Goal: Ask a question

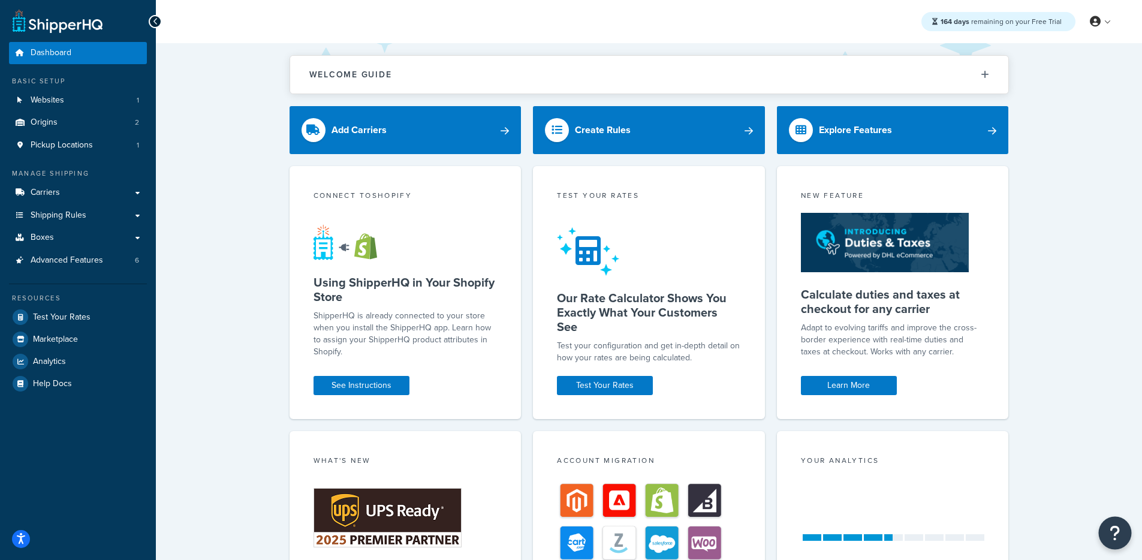
click at [1113, 522] on button "Open Resource Center" at bounding box center [1114, 533] width 33 height 33
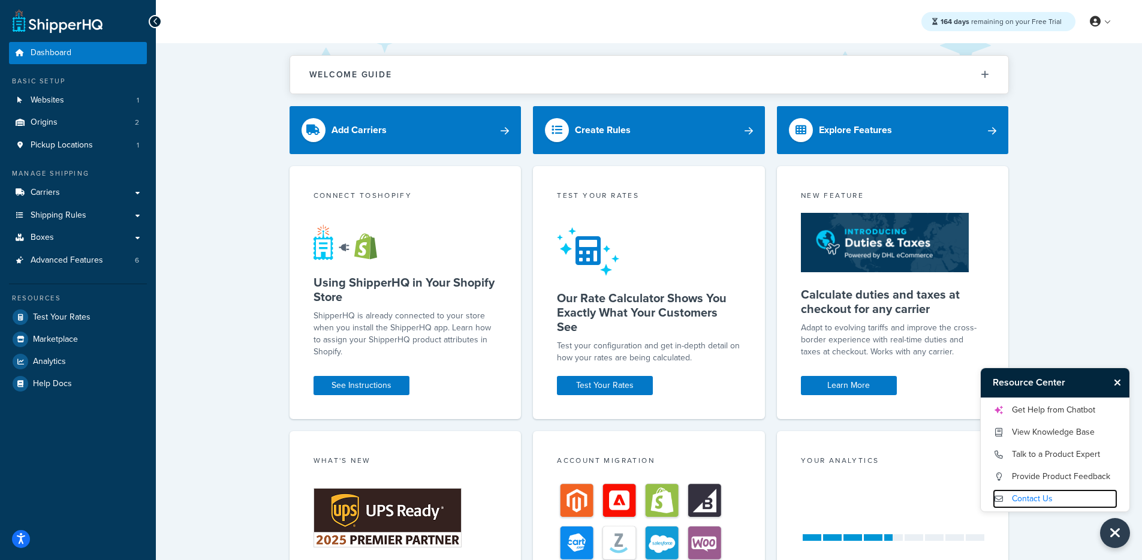
click at [1034, 504] on link "Contact Us" at bounding box center [1054, 498] width 125 height 19
click at [1042, 410] on link "Get Help from Chatbot" at bounding box center [1054, 409] width 125 height 19
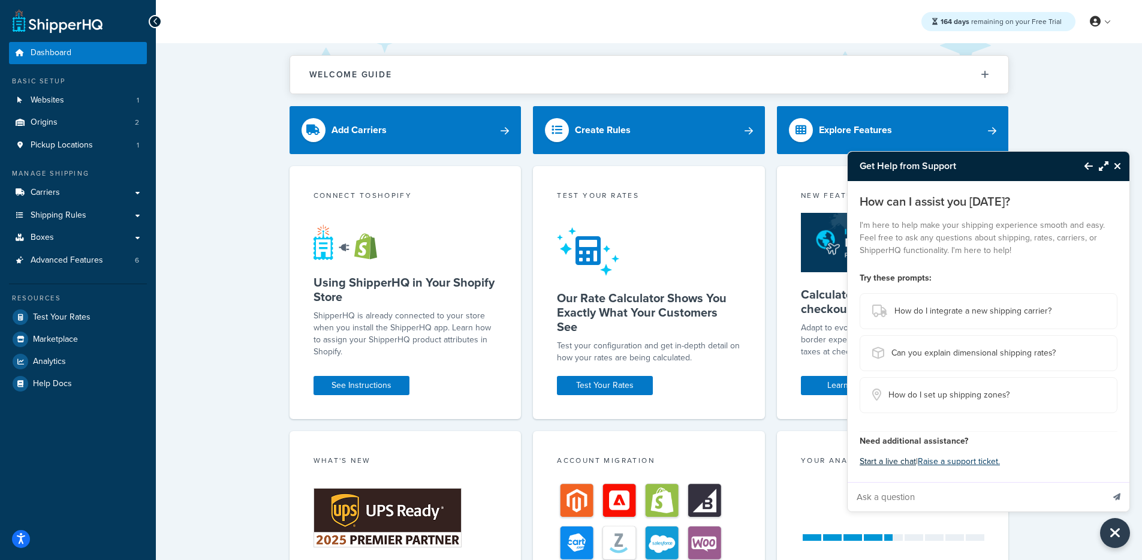
click at [896, 466] on button "Start a live chat" at bounding box center [887, 461] width 56 height 17
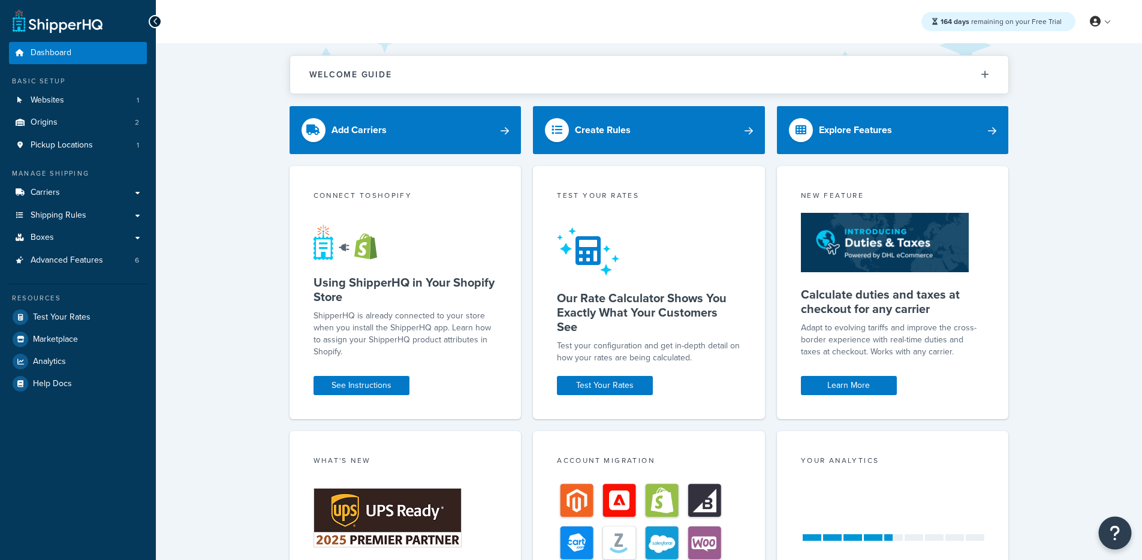
click at [1107, 538] on button "Open Resource Center" at bounding box center [1114, 533] width 33 height 33
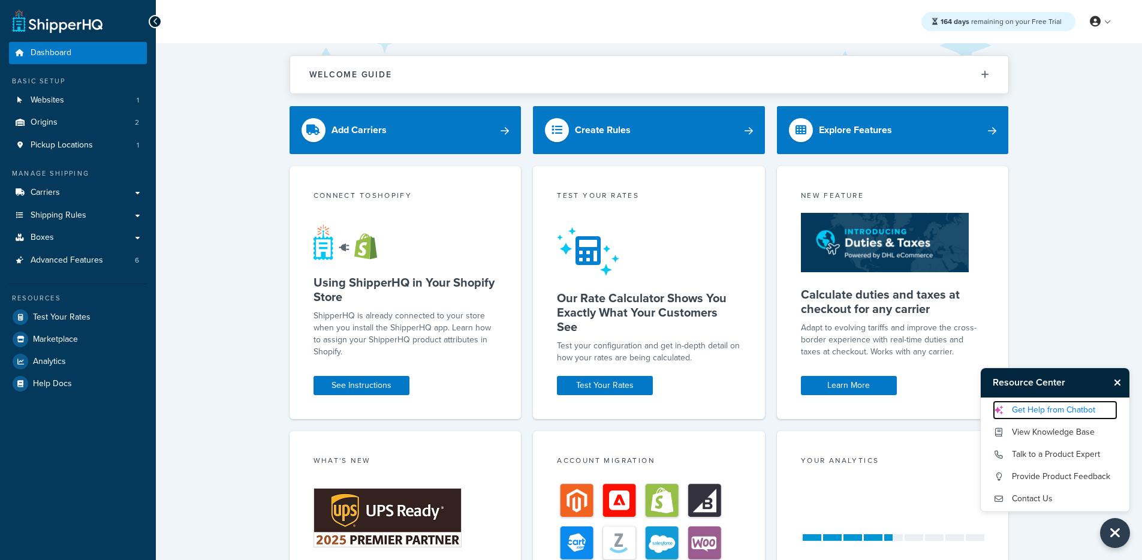
click at [1056, 403] on link "Get Help from Chatbot" at bounding box center [1054, 409] width 125 height 19
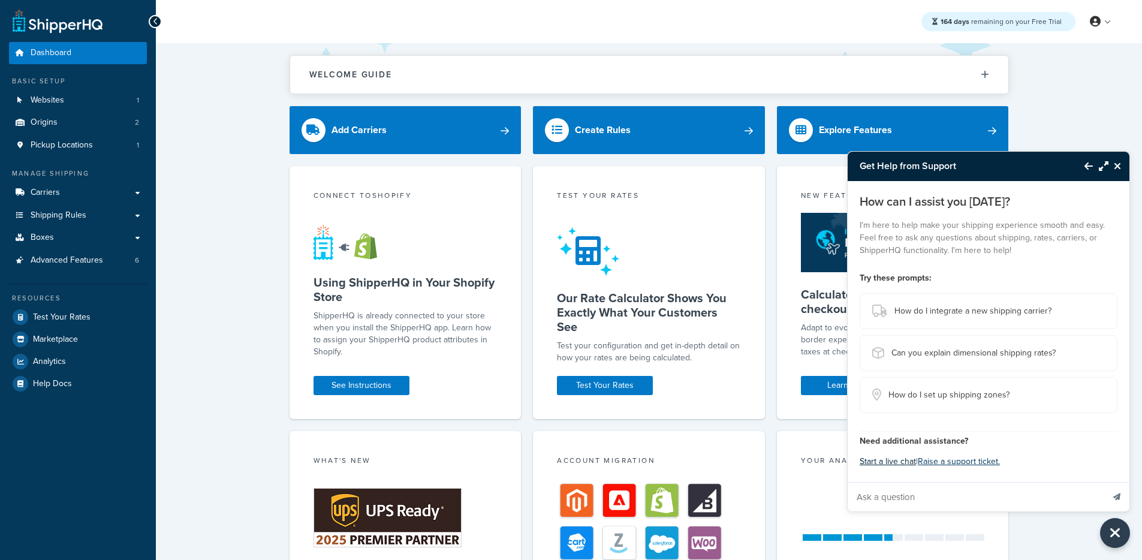
click at [875, 460] on button "Start a live chat" at bounding box center [887, 461] width 56 height 17
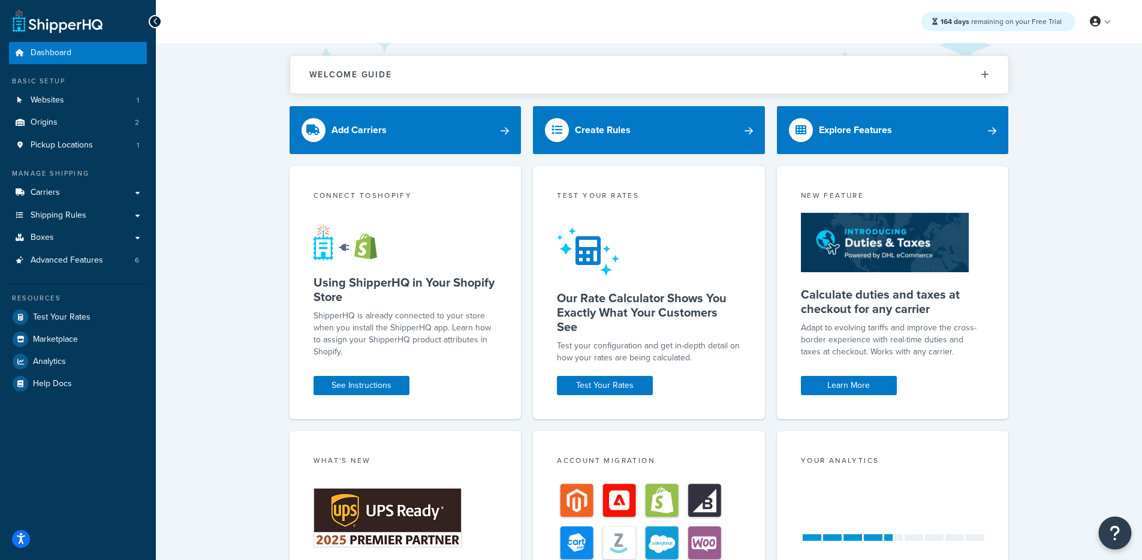
click at [1106, 520] on button "Open Resource Center" at bounding box center [1114, 533] width 33 height 33
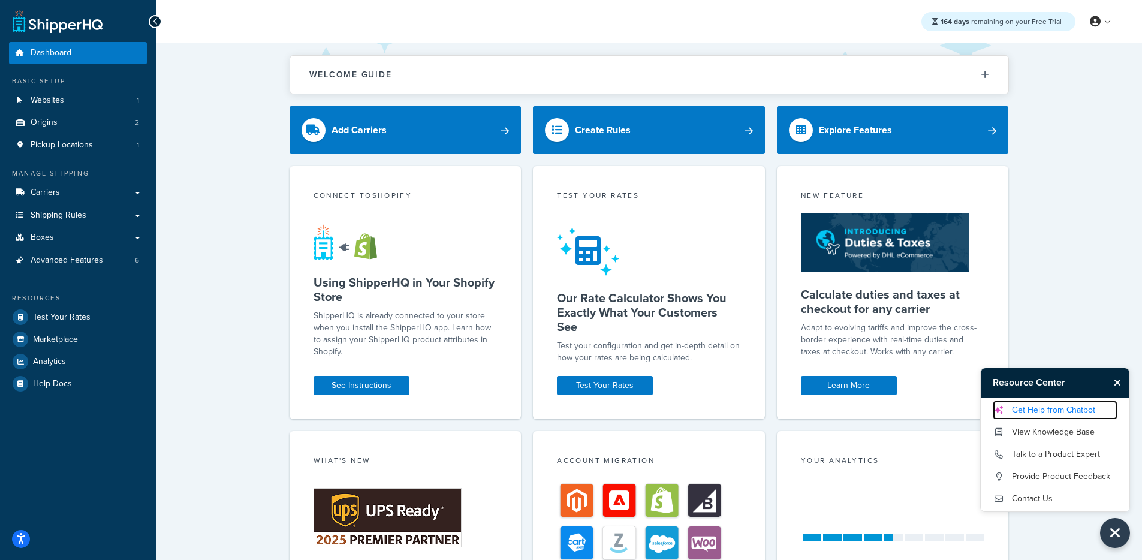
click at [1061, 410] on link "Get Help from Chatbot" at bounding box center [1054, 409] width 125 height 19
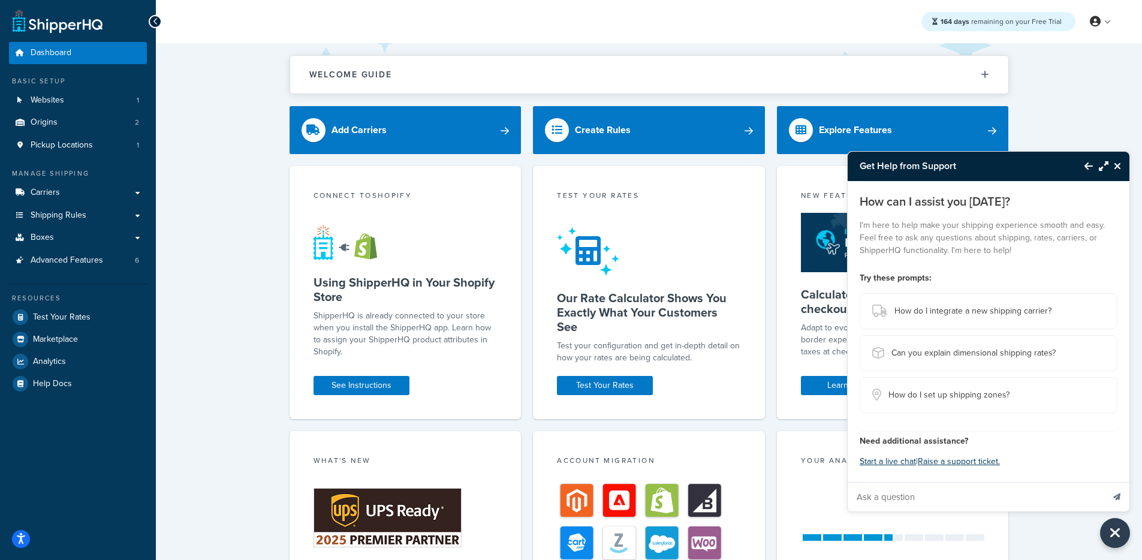
click at [962, 500] on input "Ask a question" at bounding box center [974, 496] width 255 height 29
type input "[EMAIL_ADDRESS][DOMAIN_NAME]"
click at [1104, 482] on button "Send message" at bounding box center [1116, 496] width 25 height 29
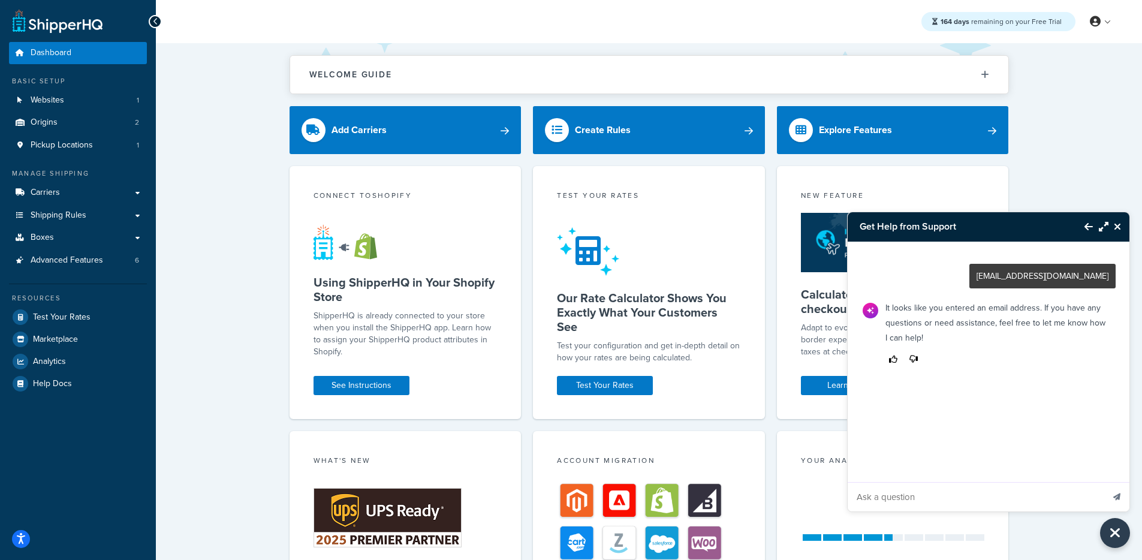
click at [1119, 223] on icon "Close Resource Center" at bounding box center [1116, 227] width 7 height 10
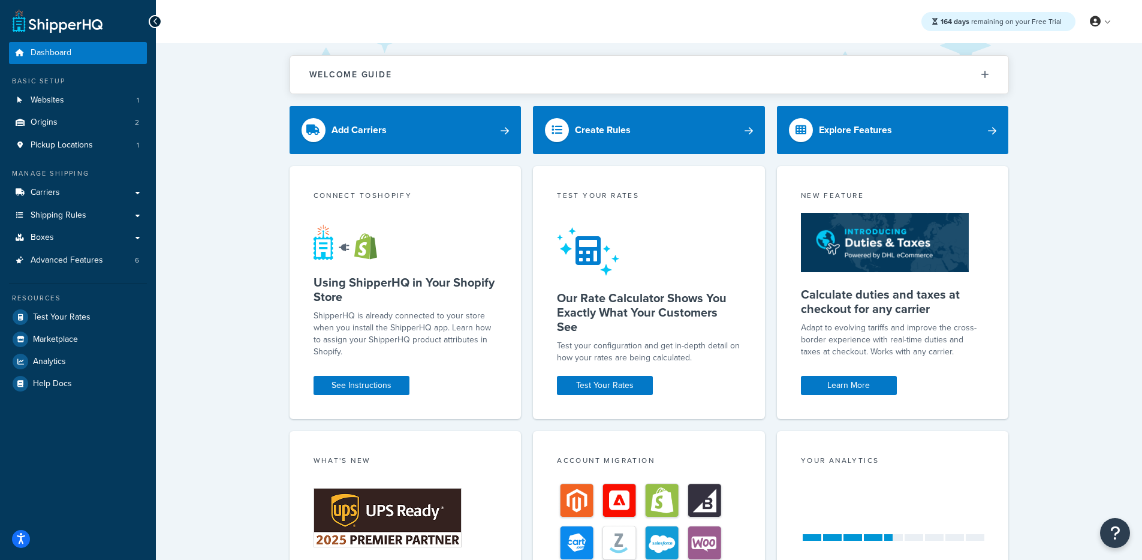
drag, startPoint x: 1106, startPoint y: 549, endPoint x: 1108, endPoint y: 542, distance: 7.6
click at [1106, 549] on div "Welcome Guide Recommendations ShipperHQ: An Overview Carrier Setup Shipping Rul…" at bounding box center [649, 392] width 986 height 699
click at [1109, 539] on icon "Open Resource Center" at bounding box center [1114, 532] width 11 height 17
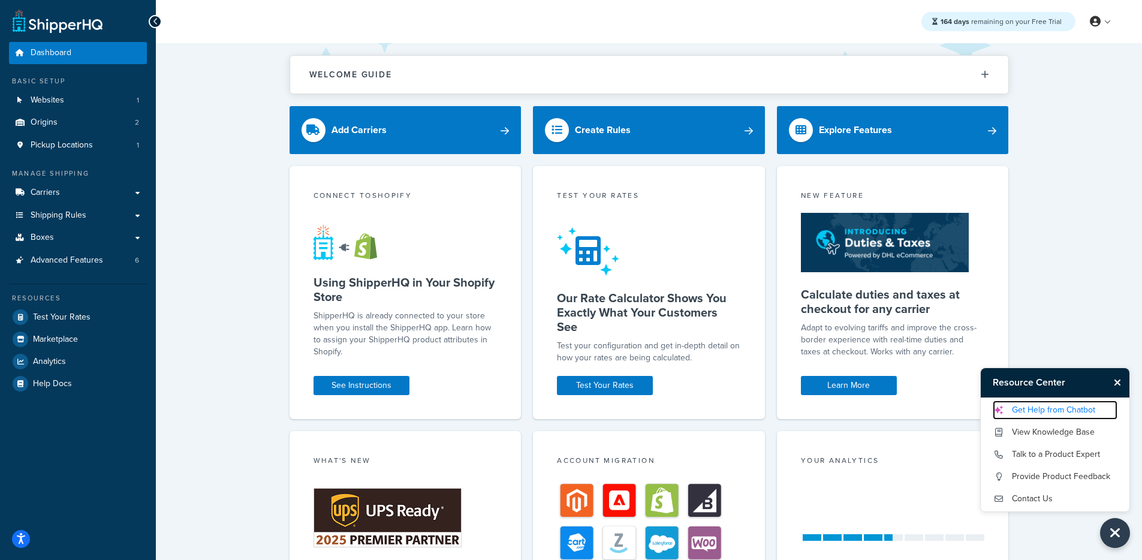
click at [1034, 410] on link "Get Help from Chatbot" at bounding box center [1054, 409] width 125 height 19
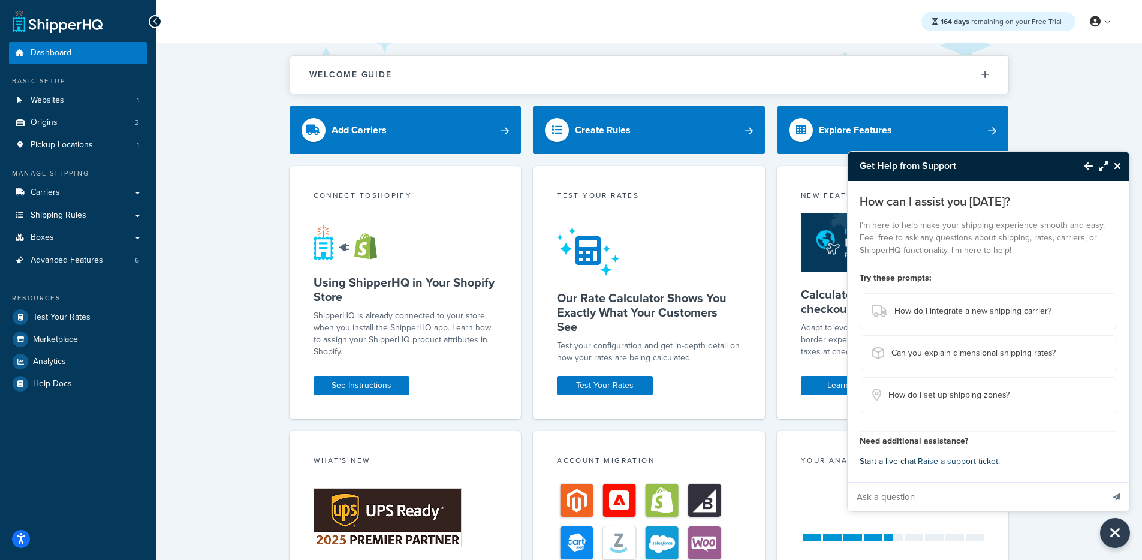
click at [899, 463] on button "Start a live chat" at bounding box center [887, 461] width 56 height 17
